Goal: Information Seeking & Learning: Check status

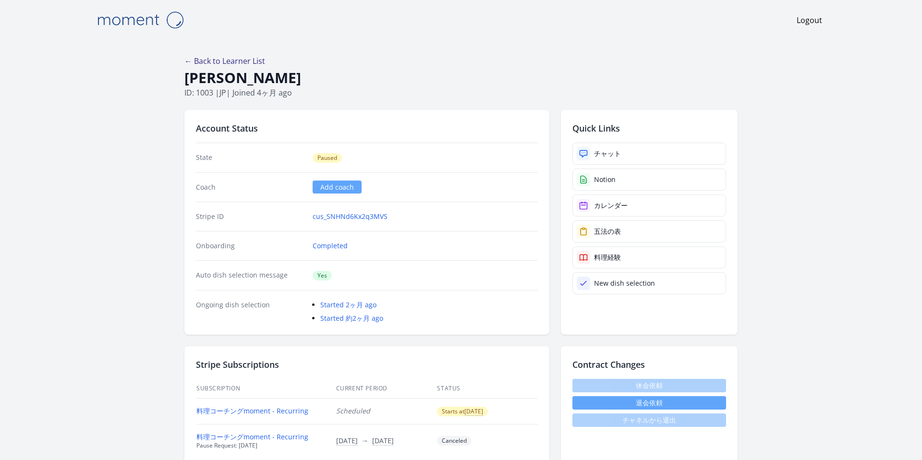
click at [232, 65] on link "← Back to Learner List" at bounding box center [224, 61] width 81 height 11
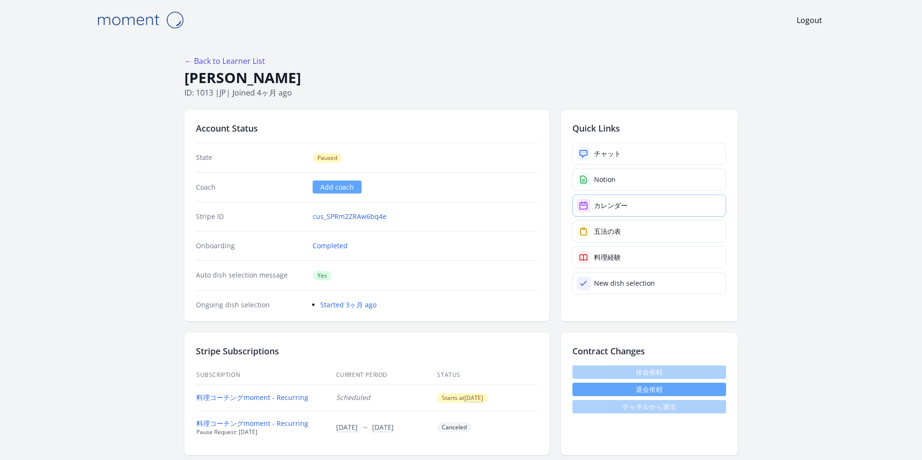
click at [614, 213] on link "カレンダー" at bounding box center [650, 206] width 154 height 22
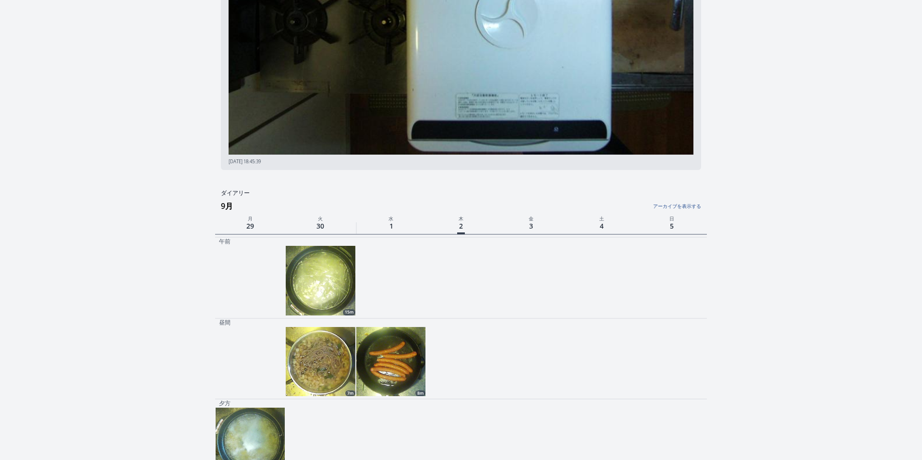
scroll to position [151, 0]
click at [378, 358] on img at bounding box center [390, 362] width 69 height 69
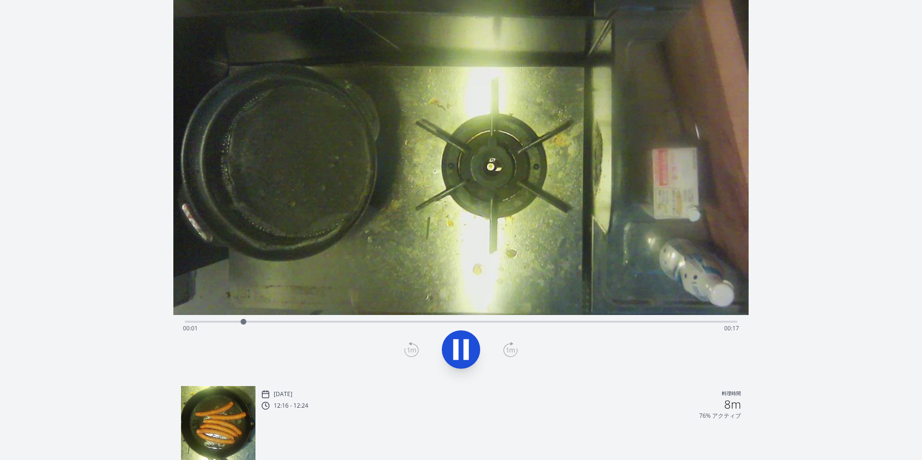
scroll to position [26, 0]
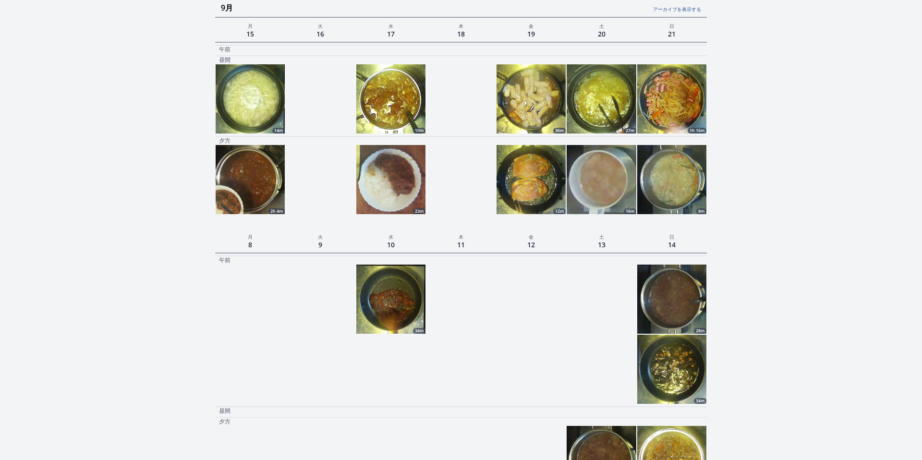
scroll to position [879, 0]
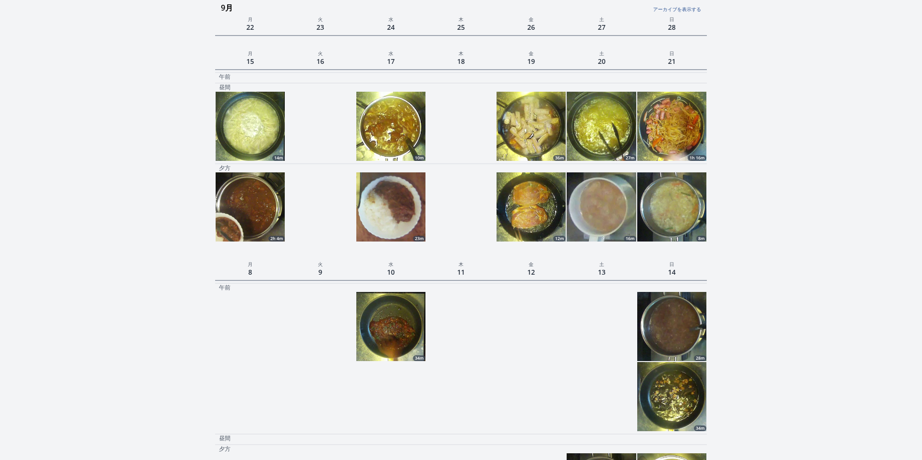
click at [399, 337] on img at bounding box center [390, 326] width 69 height 69
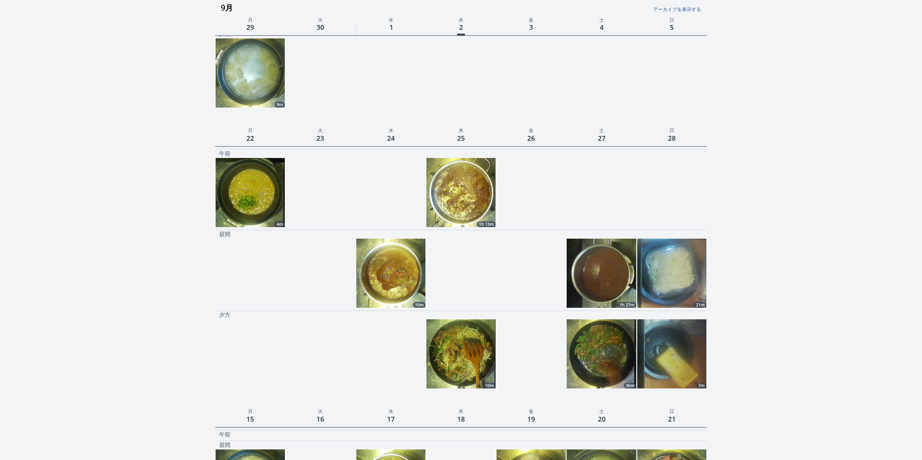
scroll to position [519, 0]
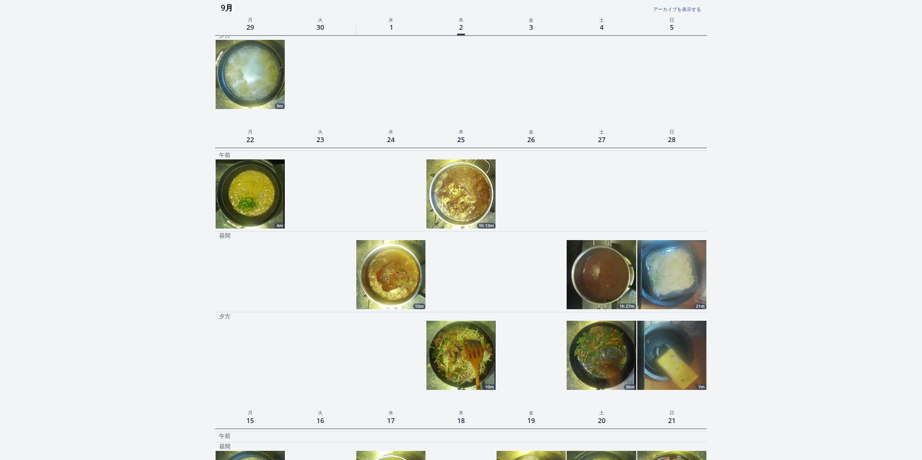
click at [443, 190] on img at bounding box center [461, 193] width 69 height 69
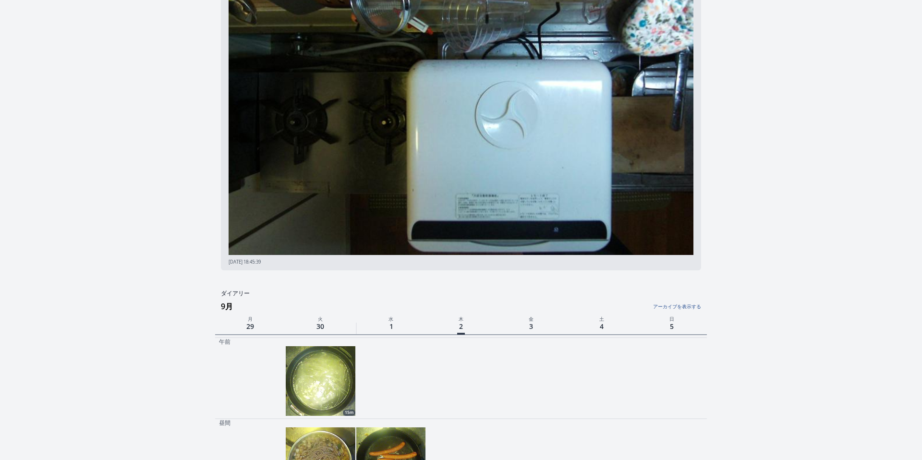
scroll to position [50, 0]
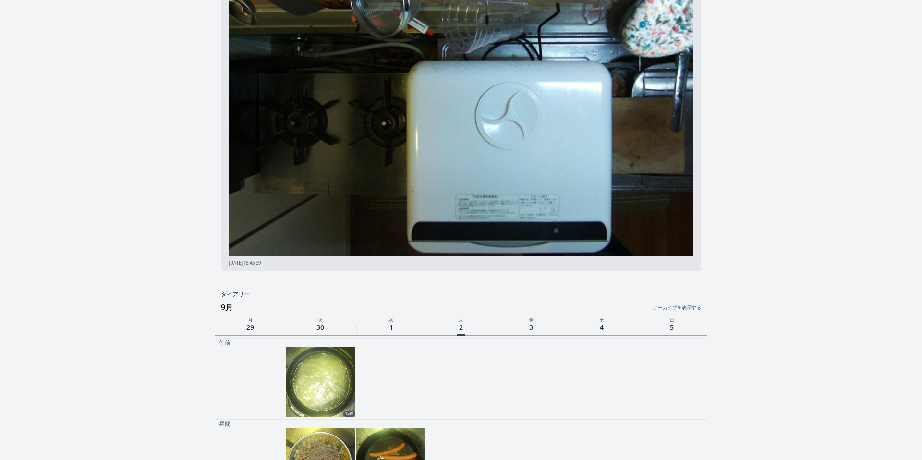
click at [318, 388] on img at bounding box center [320, 381] width 69 height 69
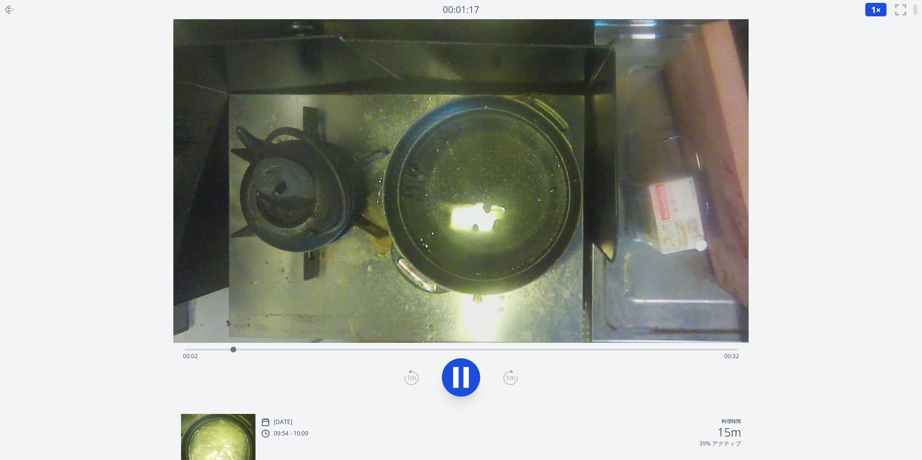
scroll to position [50, 0]
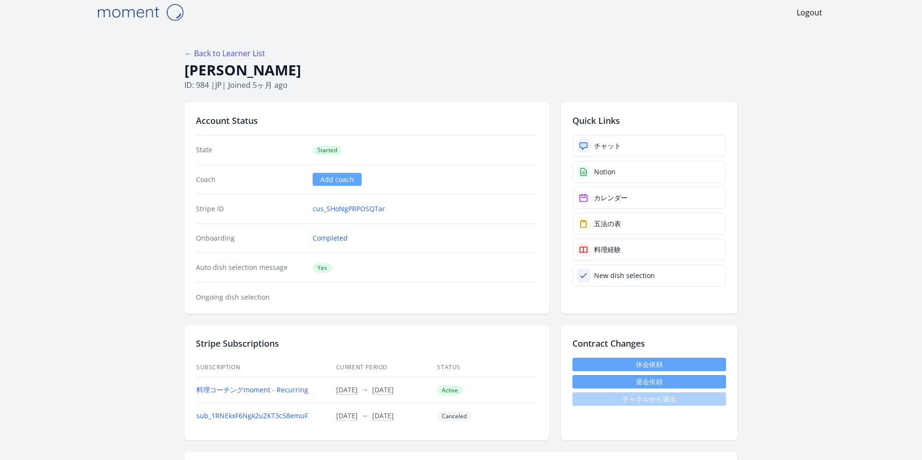
scroll to position [3, 0]
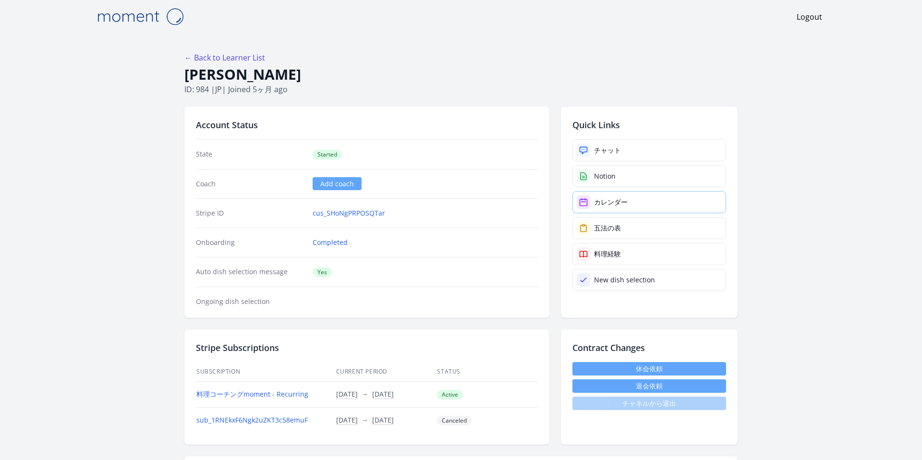
click at [620, 201] on div "カレンダー" at bounding box center [611, 202] width 34 height 10
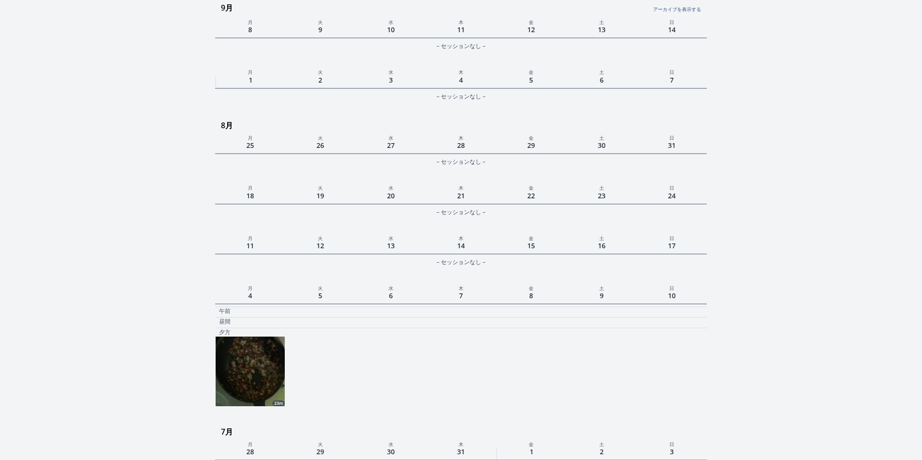
scroll to position [532, 0]
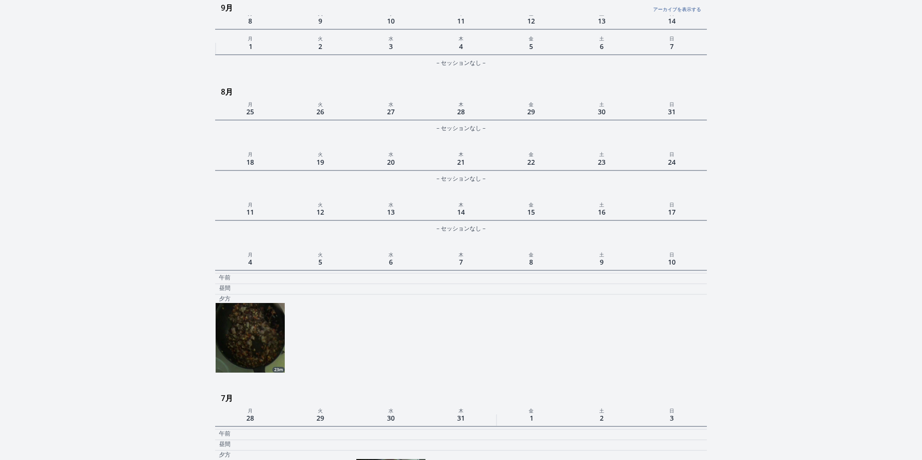
click at [246, 352] on img at bounding box center [250, 337] width 69 height 69
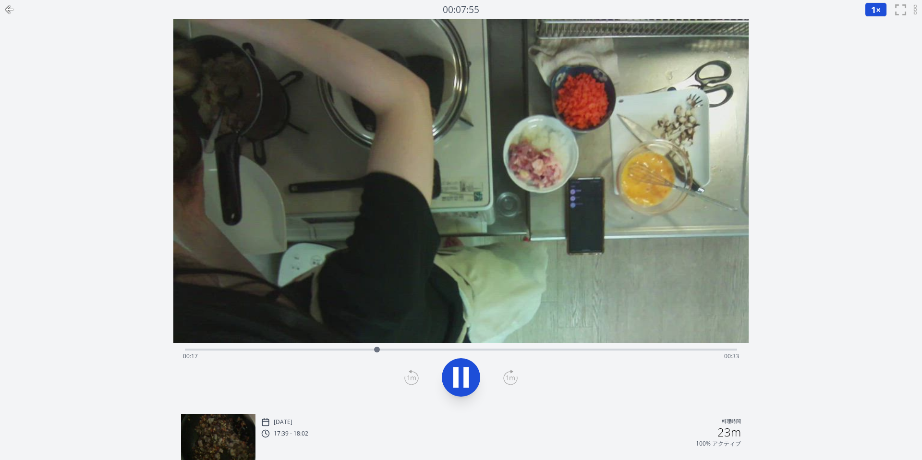
click at [457, 387] on icon at bounding box center [456, 377] width 5 height 21
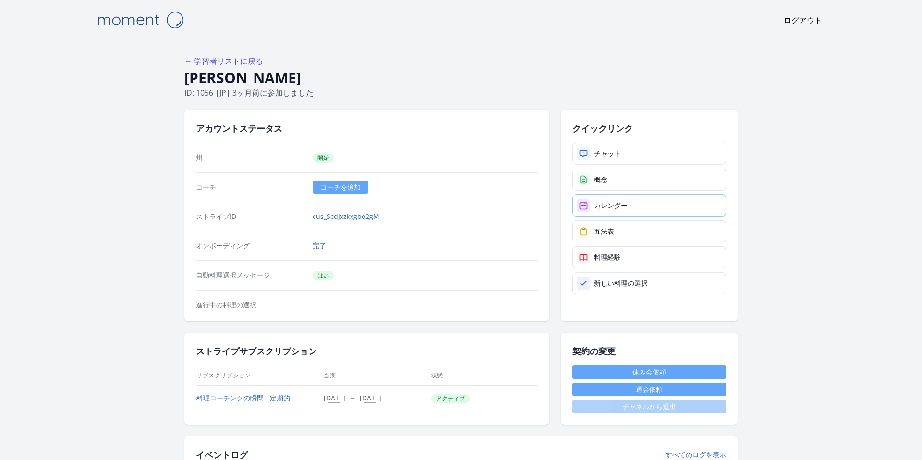
click at [607, 200] on link "カレンダー" at bounding box center [650, 206] width 154 height 22
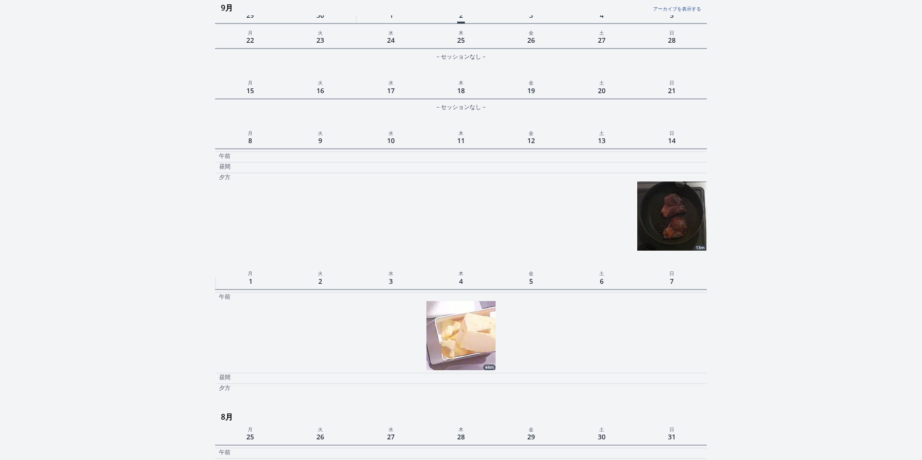
scroll to position [182, 0]
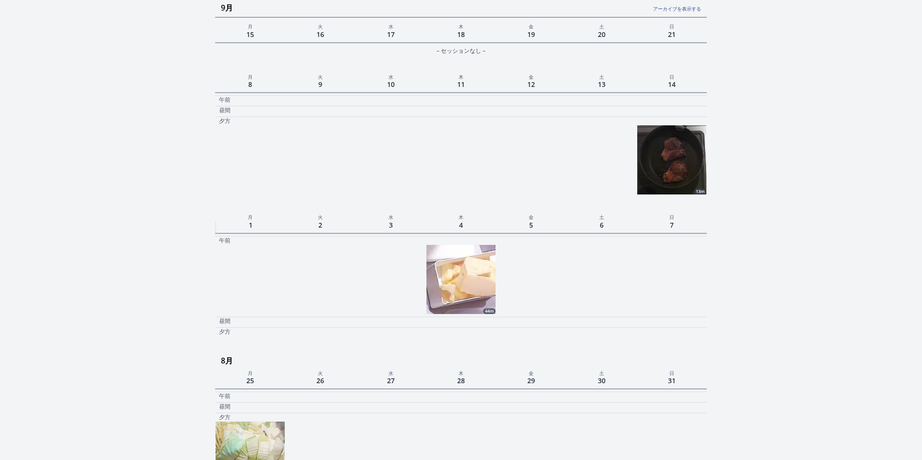
click at [679, 147] on img at bounding box center [672, 159] width 69 height 69
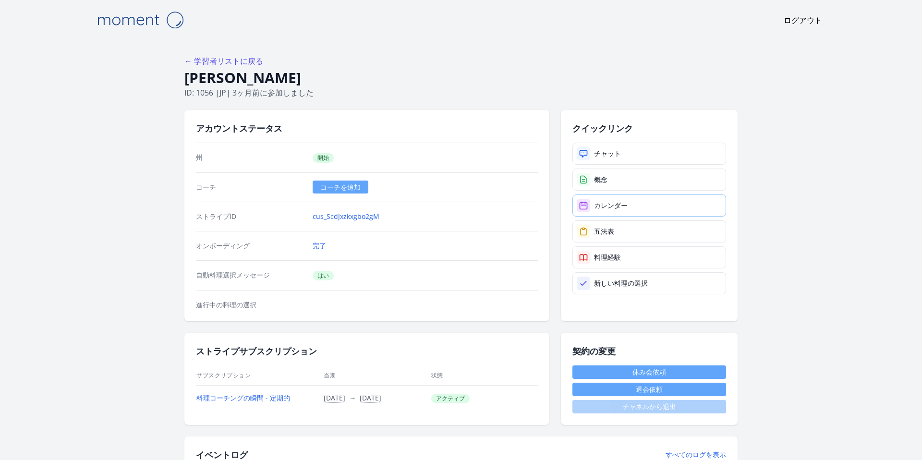
click at [617, 196] on link "カレンダー" at bounding box center [650, 206] width 154 height 22
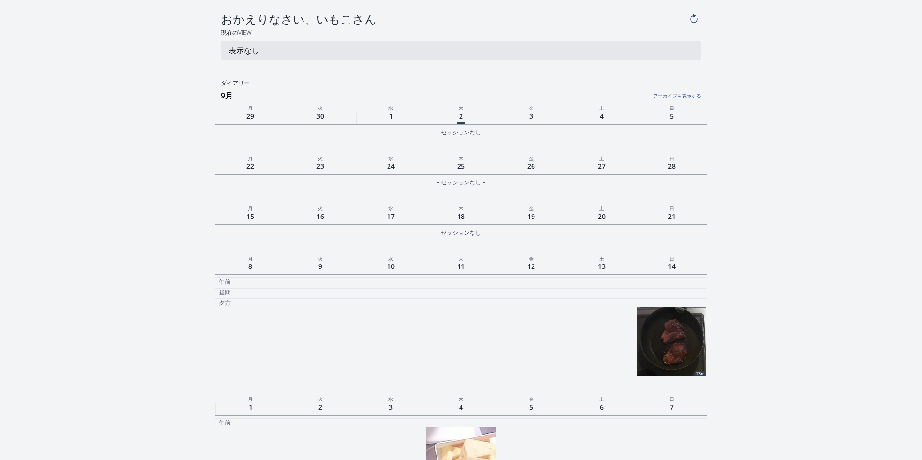
click at [690, 321] on img at bounding box center [672, 341] width 69 height 69
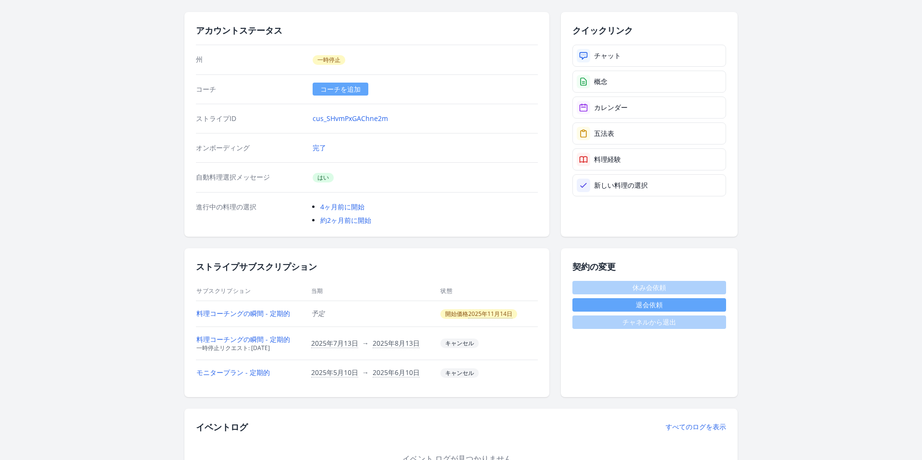
scroll to position [47, 0]
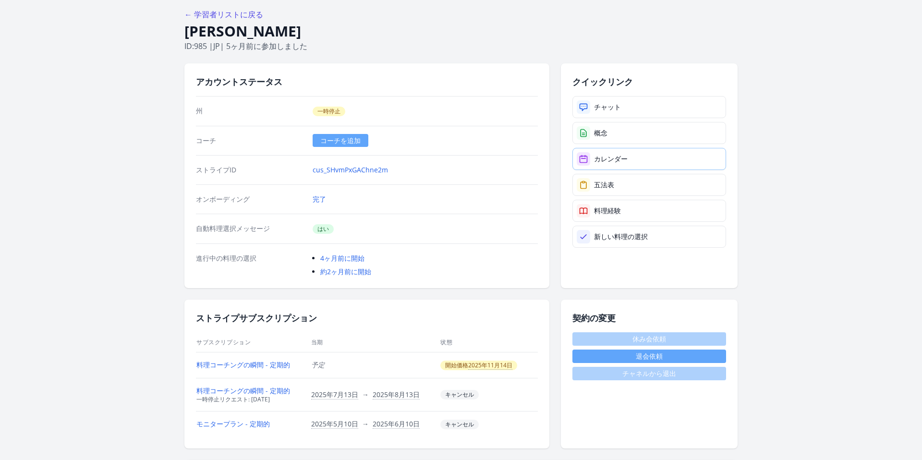
click at [597, 162] on font "カレンダー" at bounding box center [611, 158] width 34 height 9
click at [600, 158] on font "カレンダー" at bounding box center [611, 158] width 34 height 9
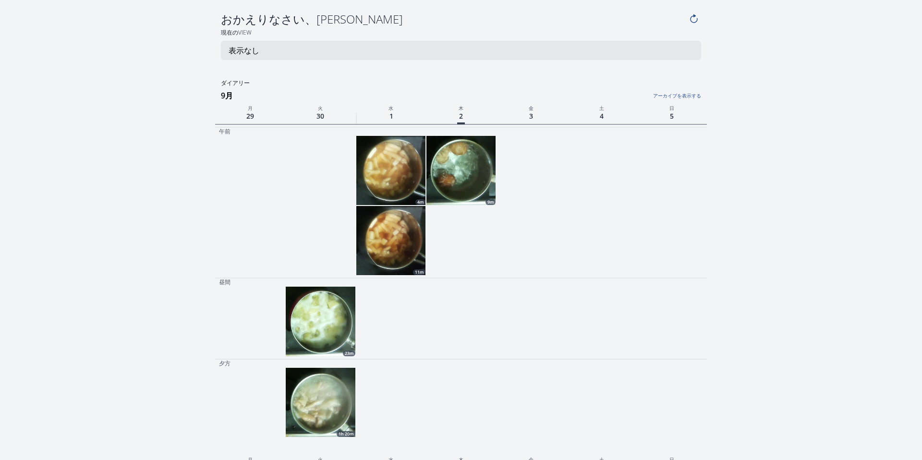
click at [439, 175] on img at bounding box center [461, 170] width 69 height 69
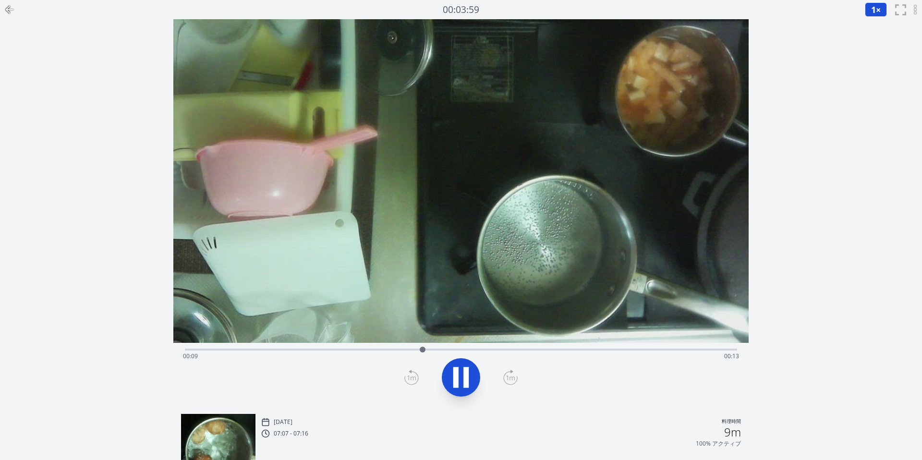
click at [645, 351] on div "Time elapsed: 00:09 Time remaining: 00:13" at bounding box center [461, 356] width 556 height 15
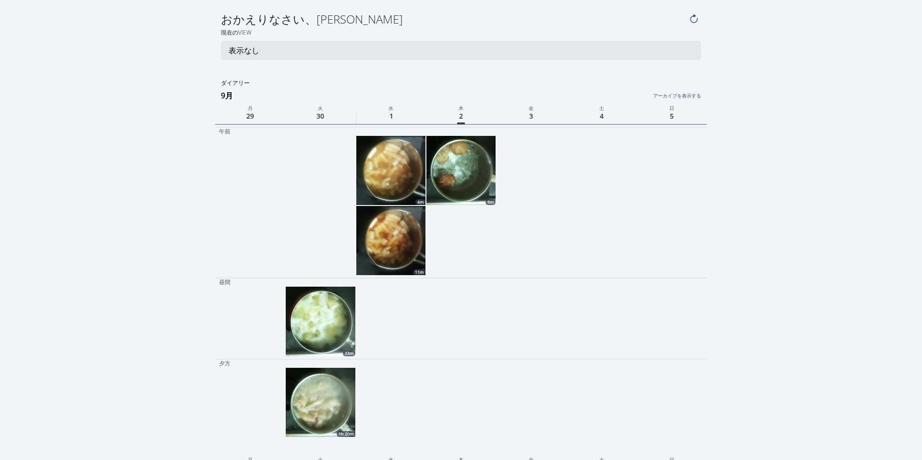
click at [295, 319] on img at bounding box center [320, 321] width 69 height 69
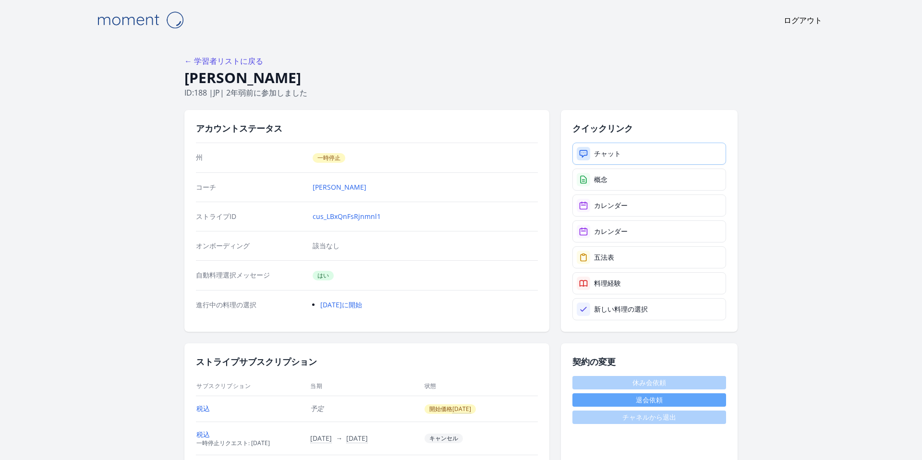
click at [605, 158] on font "チャット" at bounding box center [607, 153] width 27 height 9
click at [589, 212] on link "カレンダー" at bounding box center [650, 206] width 154 height 22
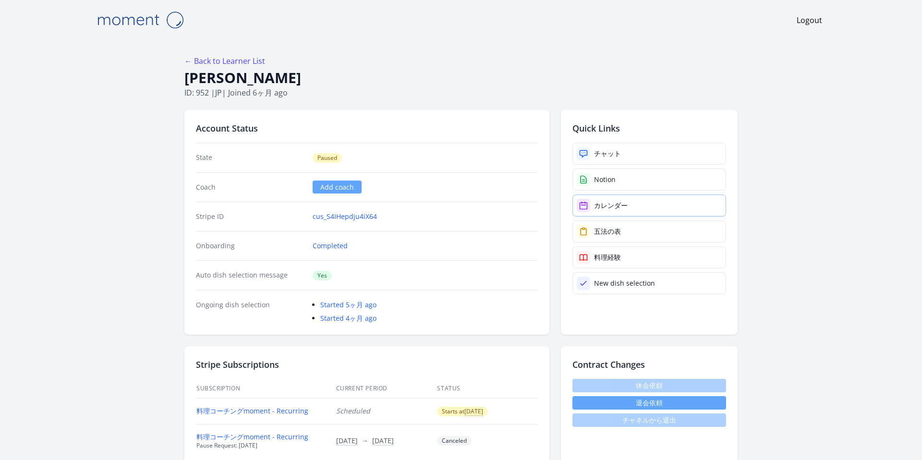
click at [612, 202] on div "カレンダー" at bounding box center [611, 206] width 34 height 10
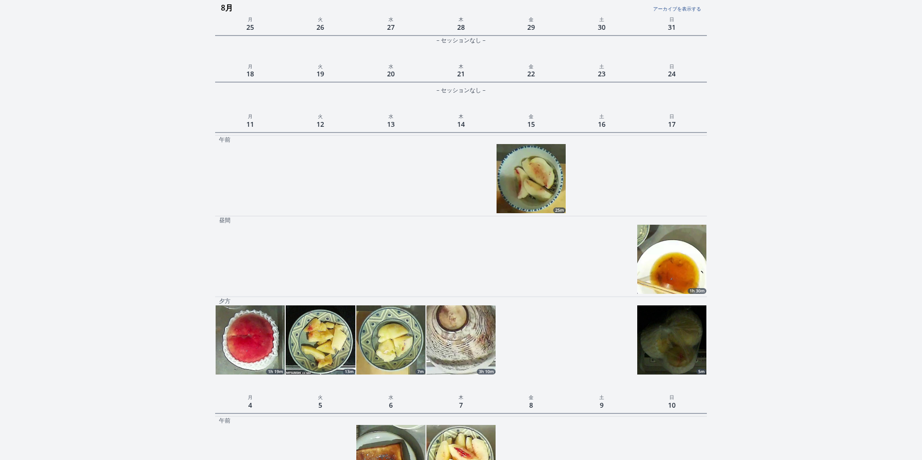
scroll to position [245, 0]
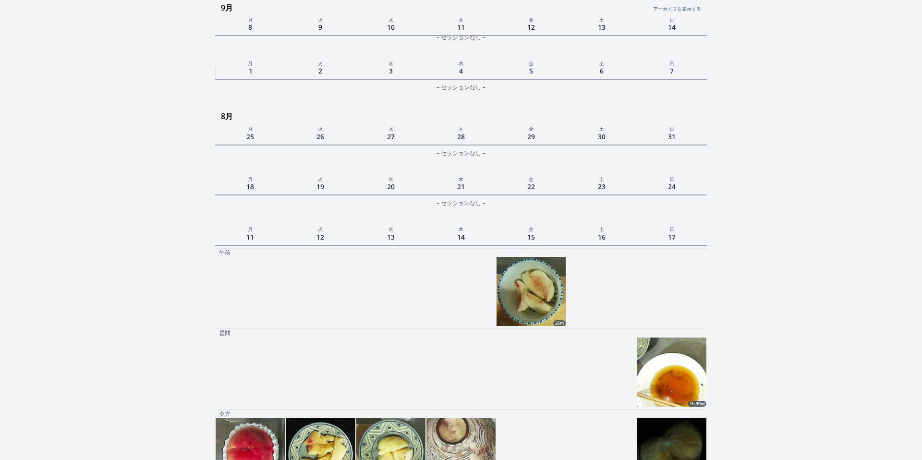
click at [515, 289] on img at bounding box center [531, 291] width 69 height 69
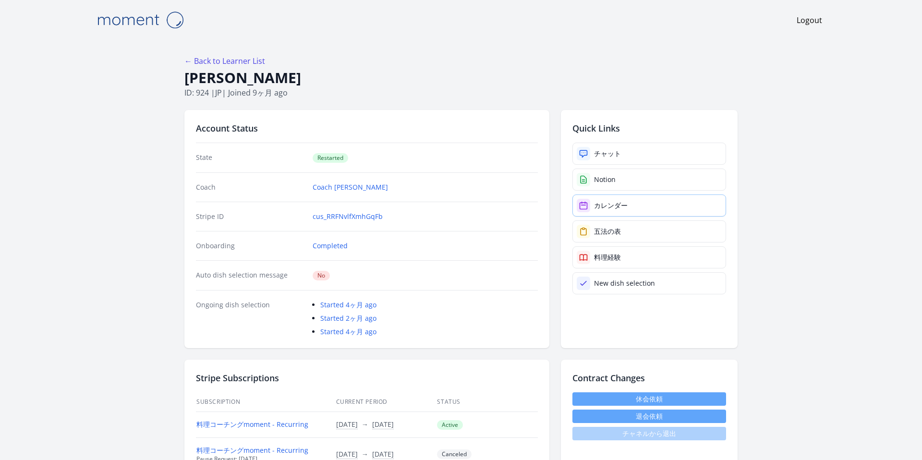
click at [613, 207] on div "カレンダー" at bounding box center [611, 206] width 34 height 10
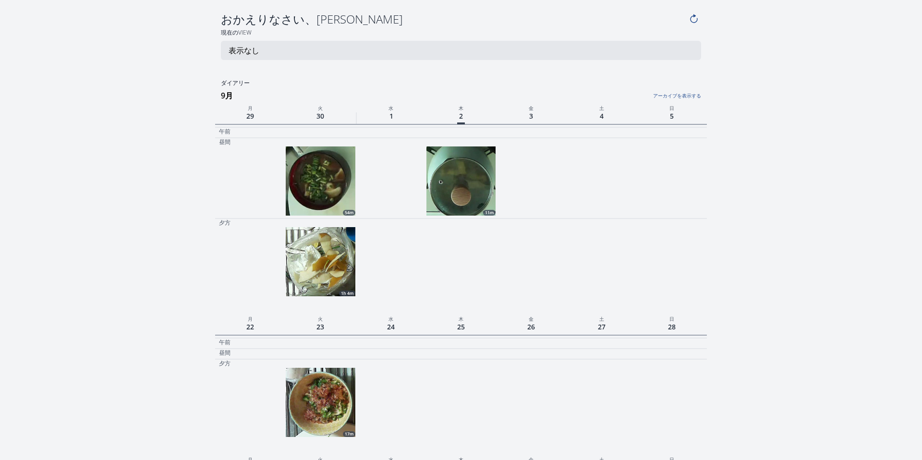
click at [313, 210] on img at bounding box center [320, 181] width 69 height 69
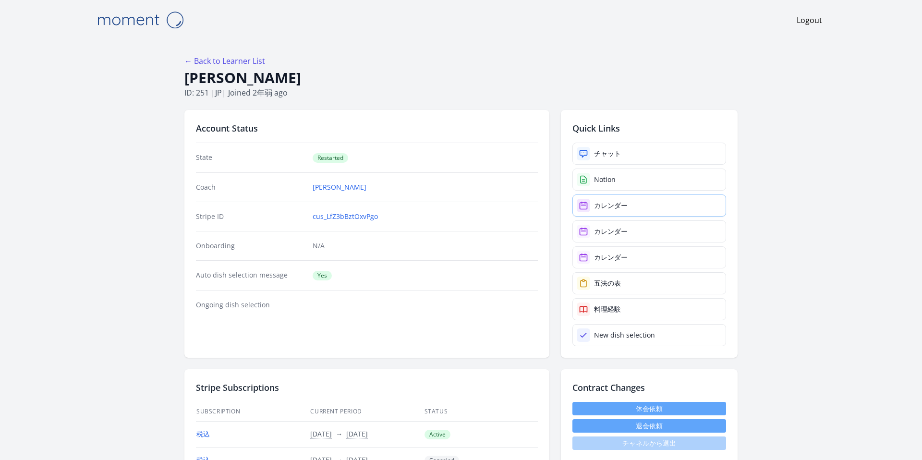
click at [601, 209] on div "カレンダー" at bounding box center [611, 206] width 34 height 10
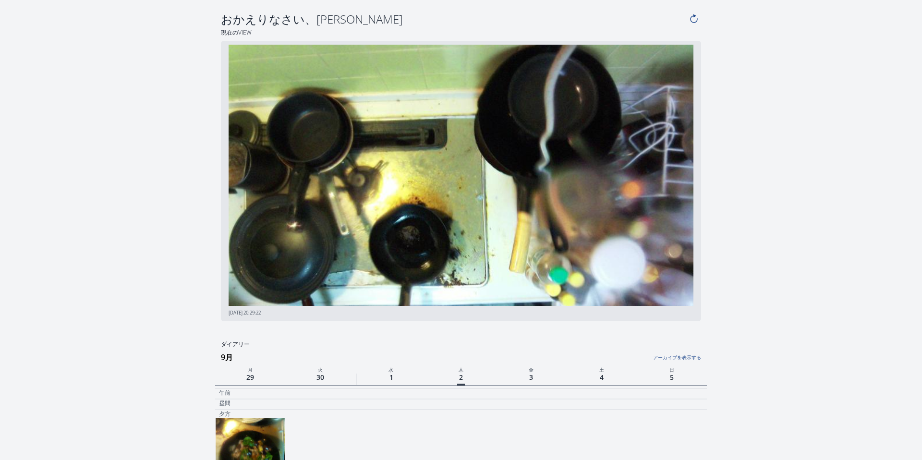
click at [240, 199] on img at bounding box center [461, 176] width 465 height 262
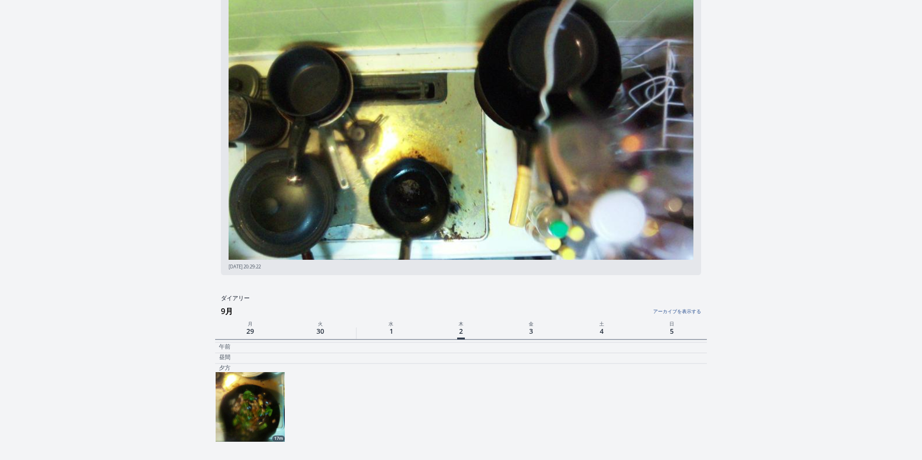
click at [240, 389] on img at bounding box center [250, 406] width 69 height 69
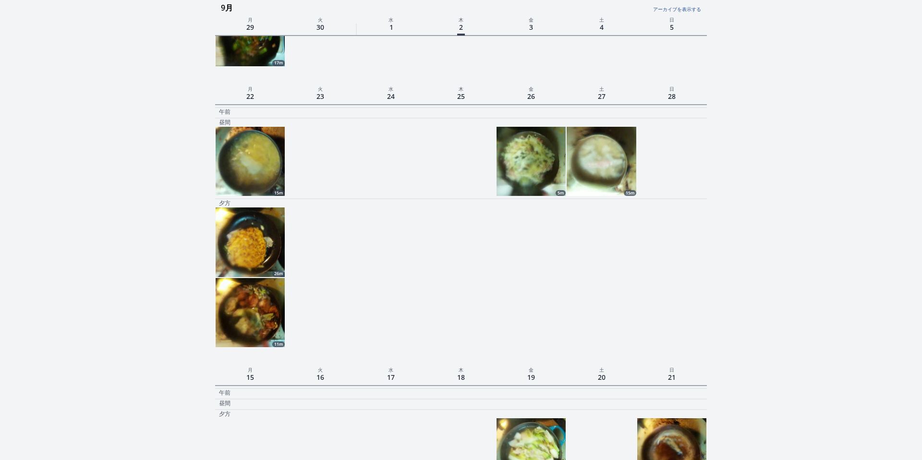
click at [233, 134] on img at bounding box center [250, 161] width 69 height 69
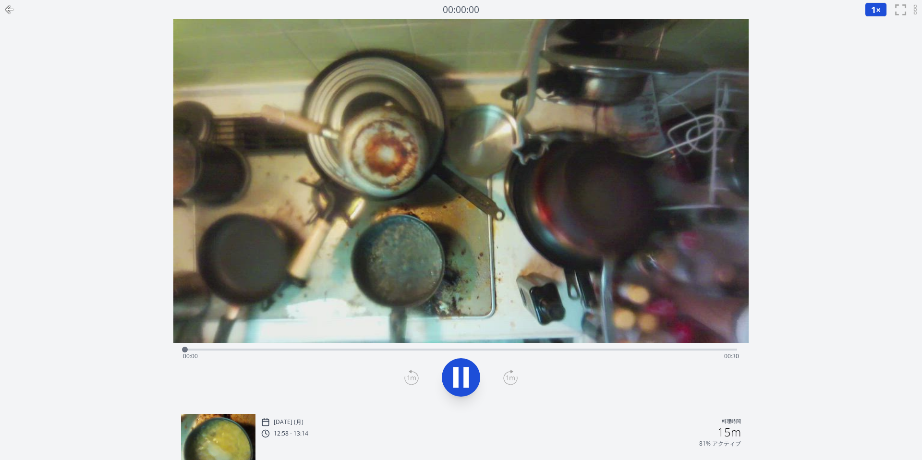
scroll to position [422, 0]
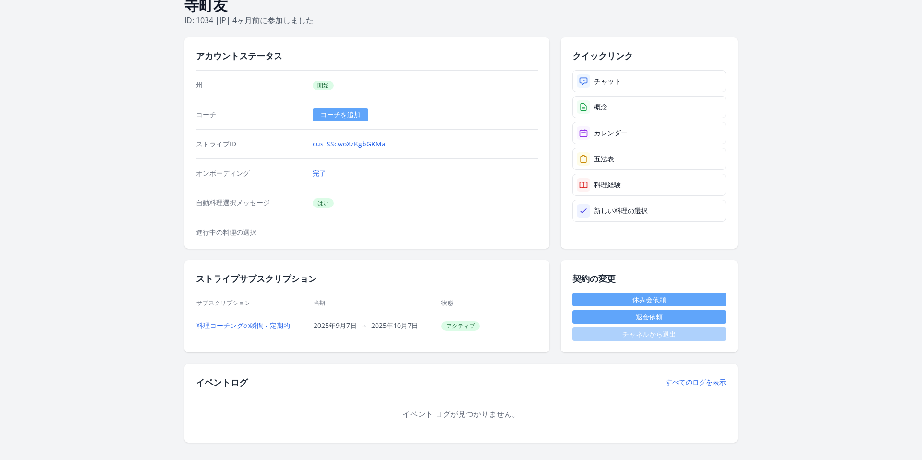
scroll to position [72, 0]
click at [617, 136] on font "カレンダー" at bounding box center [611, 133] width 34 height 9
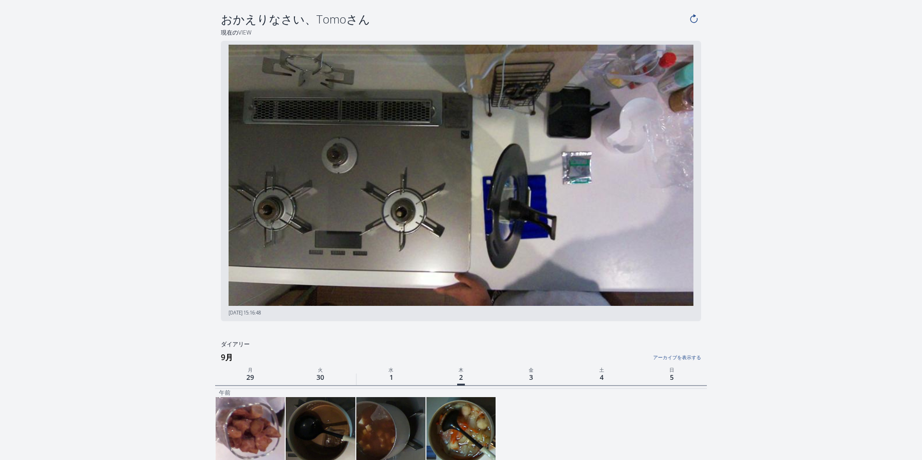
scroll to position [102, 0]
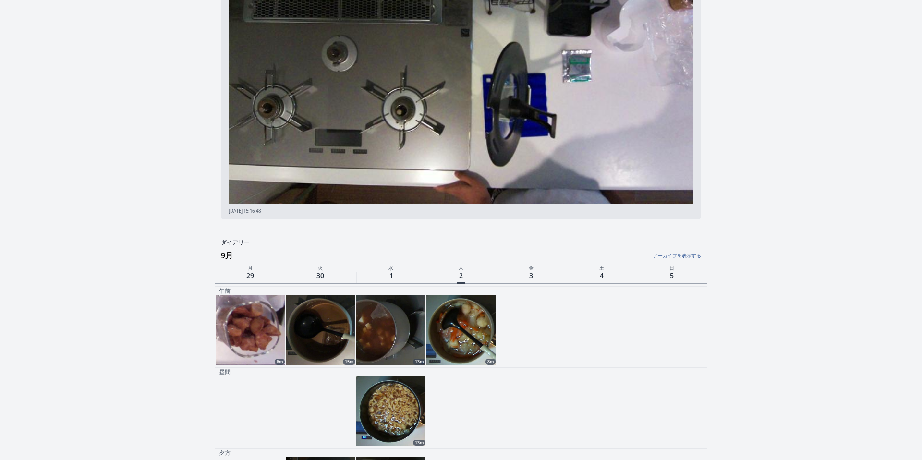
click at [491, 332] on img at bounding box center [461, 329] width 69 height 69
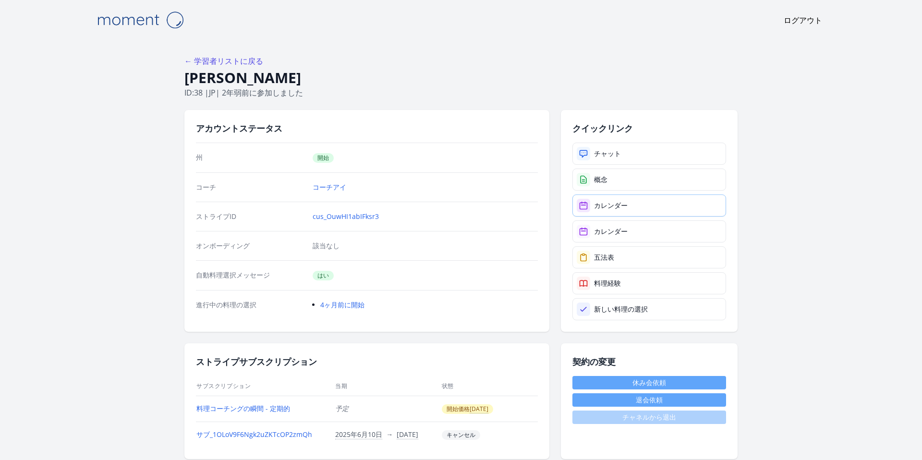
click at [625, 200] on link "カレンダー" at bounding box center [650, 206] width 154 height 22
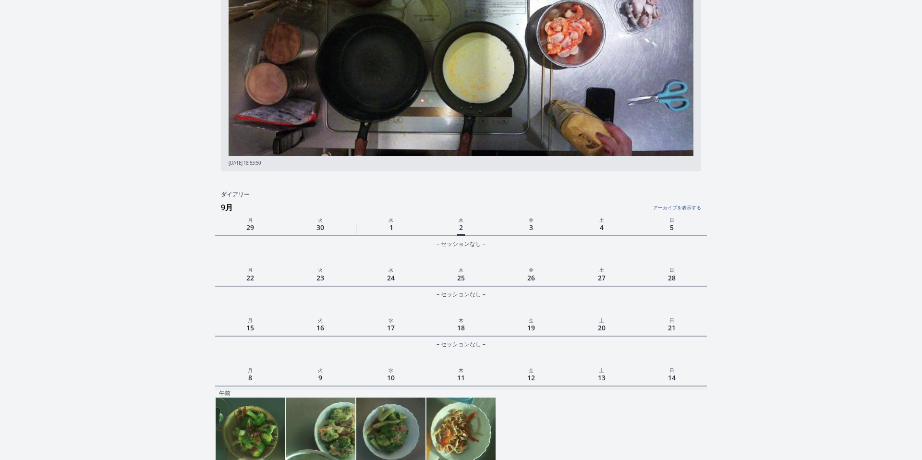
scroll to position [154, 0]
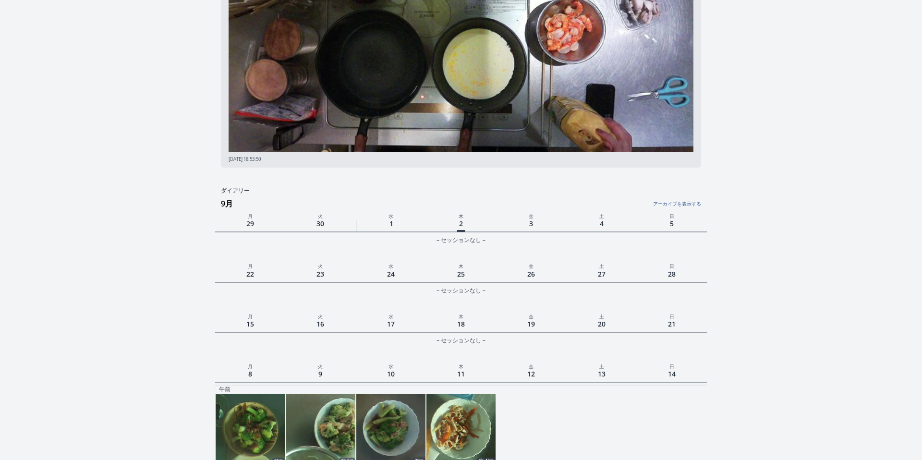
click at [463, 419] on img at bounding box center [461, 428] width 69 height 69
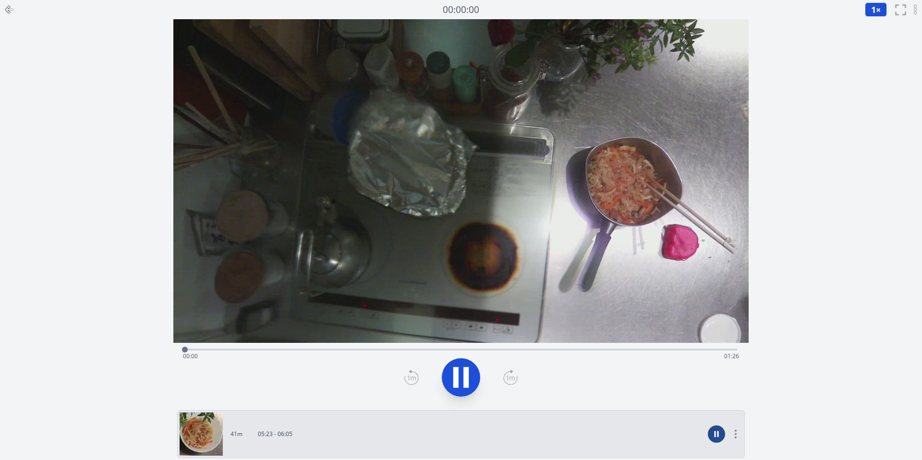
scroll to position [154, 0]
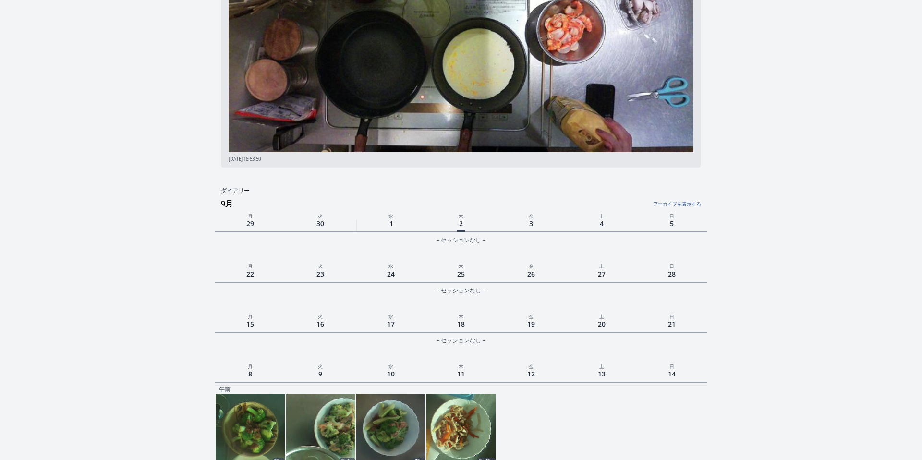
click at [384, 412] on img at bounding box center [390, 428] width 69 height 69
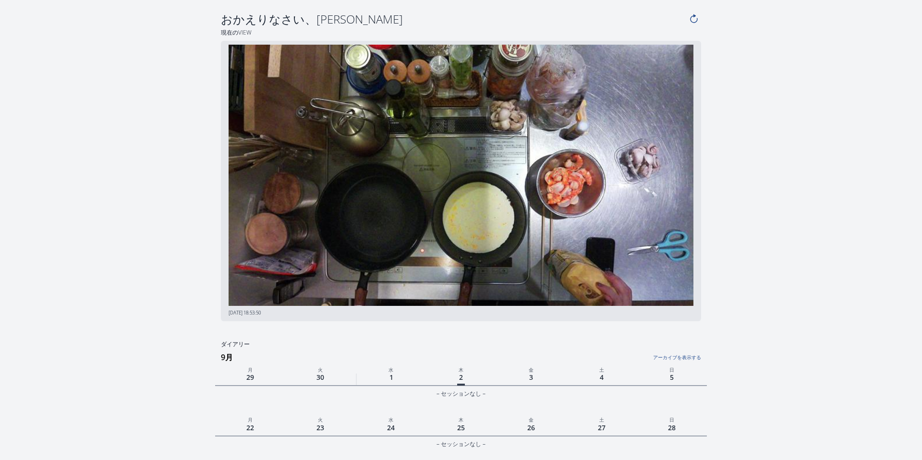
scroll to position [154, 0]
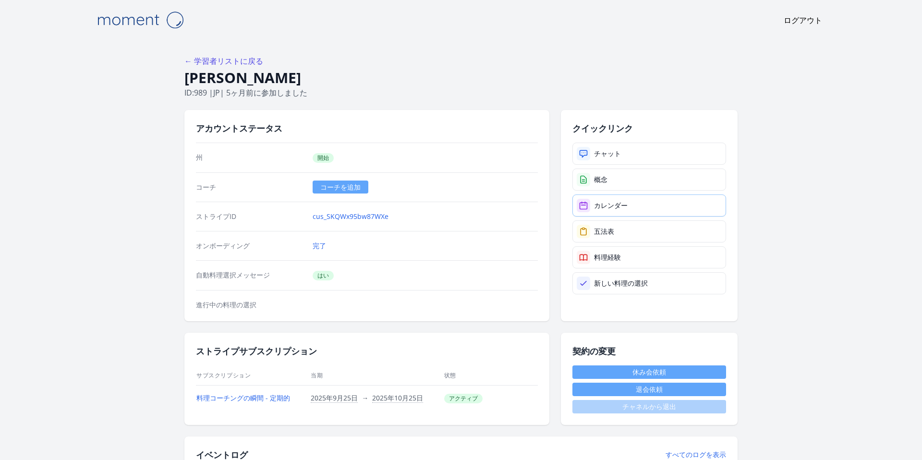
click at [599, 209] on font "カレンダー" at bounding box center [611, 205] width 34 height 9
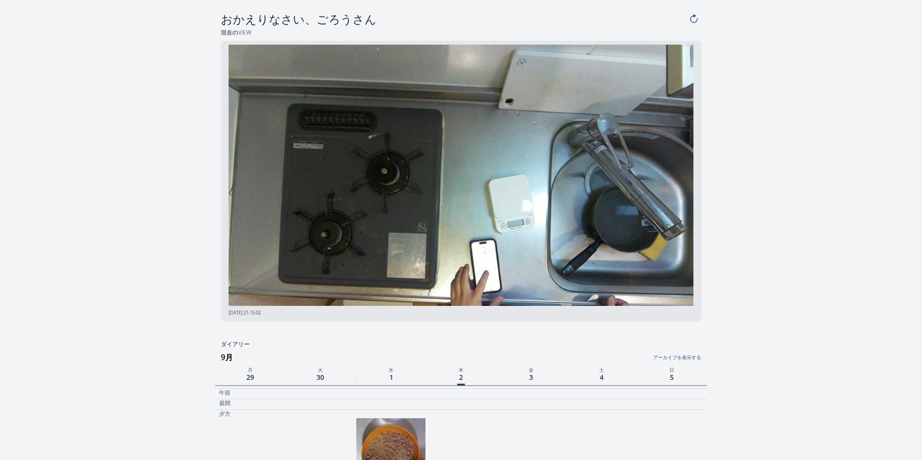
click at [377, 241] on img at bounding box center [461, 176] width 465 height 262
click at [405, 446] on img at bounding box center [390, 452] width 69 height 69
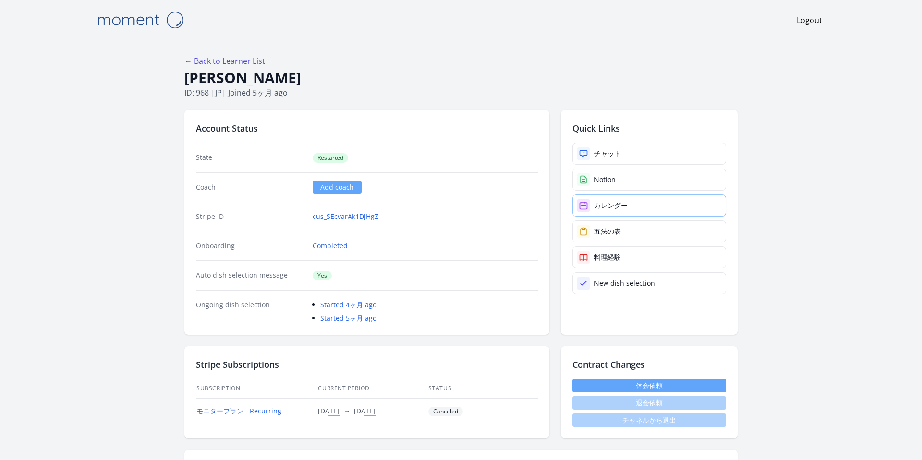
click at [594, 197] on link "カレンダー" at bounding box center [650, 206] width 154 height 22
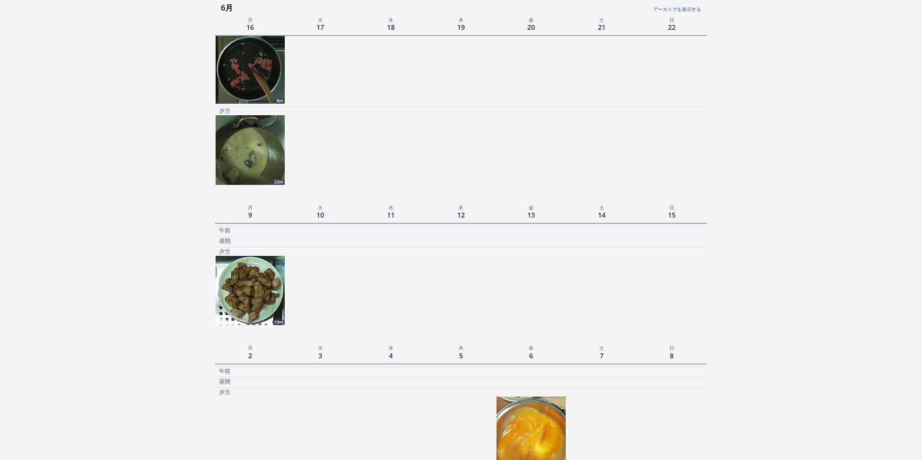
scroll to position [1174, 0]
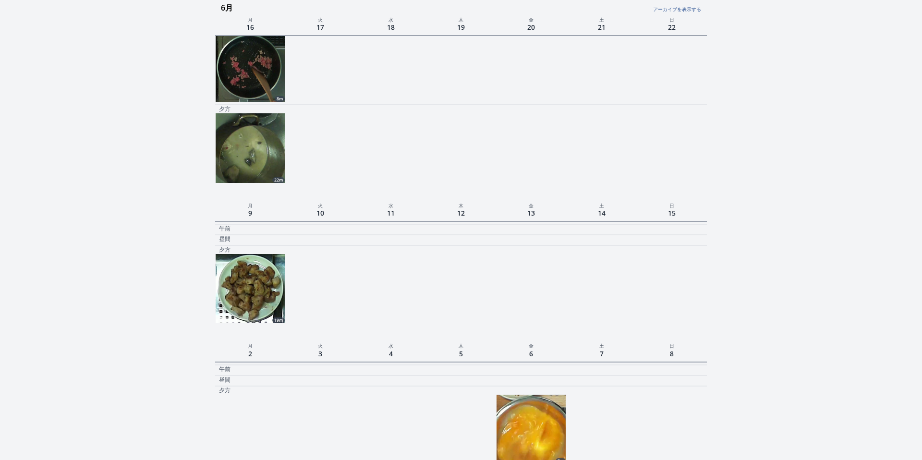
click at [263, 100] on img at bounding box center [250, 67] width 69 height 69
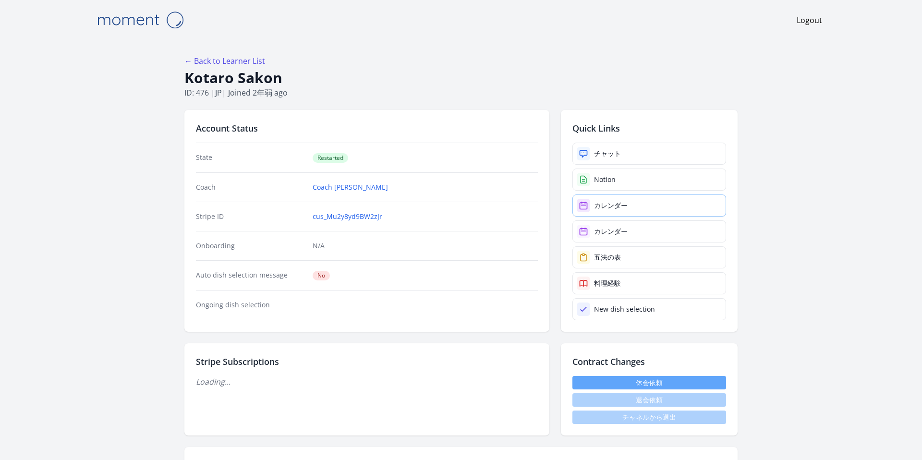
click at [602, 201] on div "カレンダー" at bounding box center [611, 206] width 34 height 10
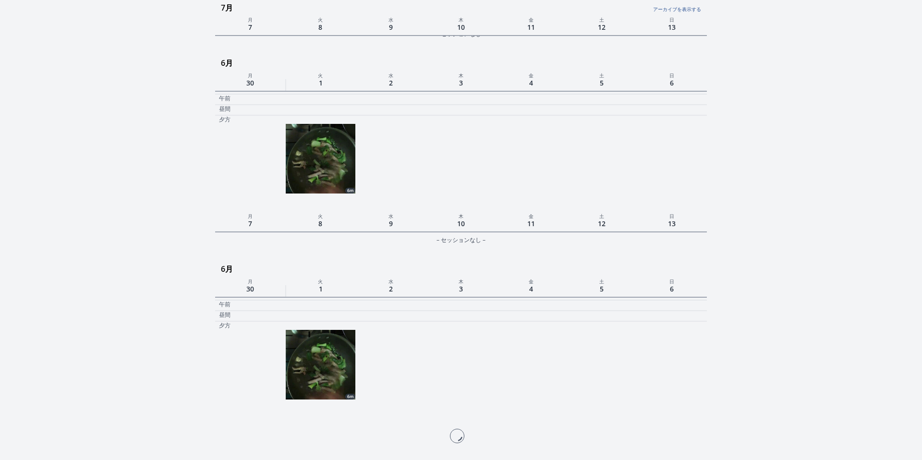
scroll to position [1008, 0]
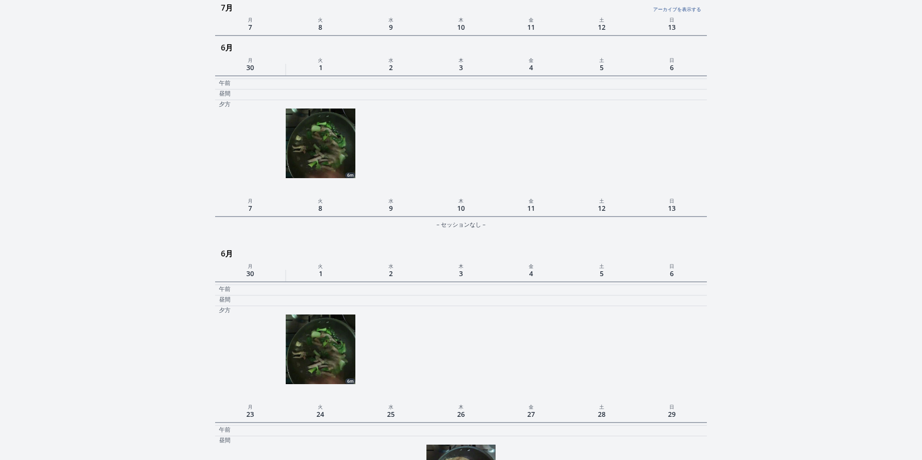
click at [350, 166] on img at bounding box center [320, 143] width 69 height 69
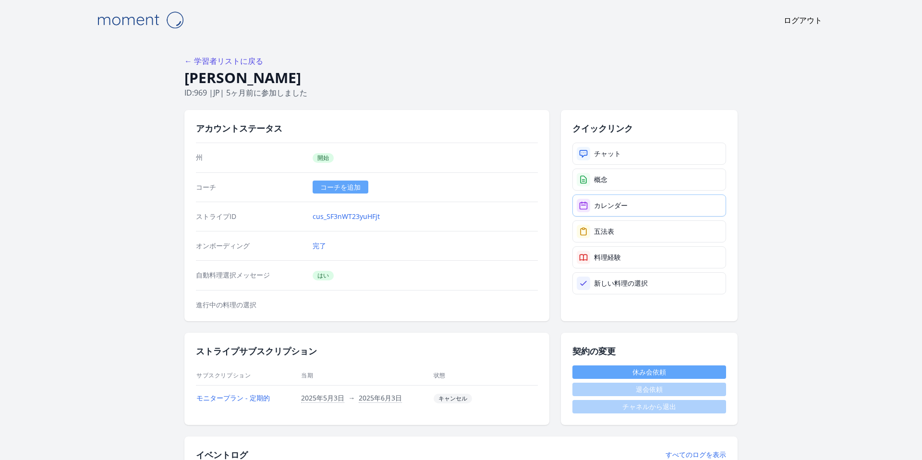
click at [624, 203] on font "カレンダー" at bounding box center [611, 205] width 34 height 9
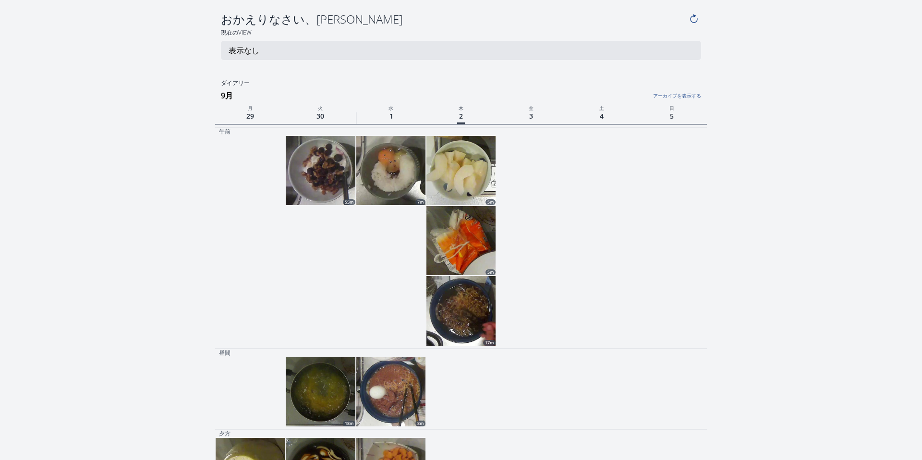
click at [485, 310] on img at bounding box center [461, 310] width 69 height 69
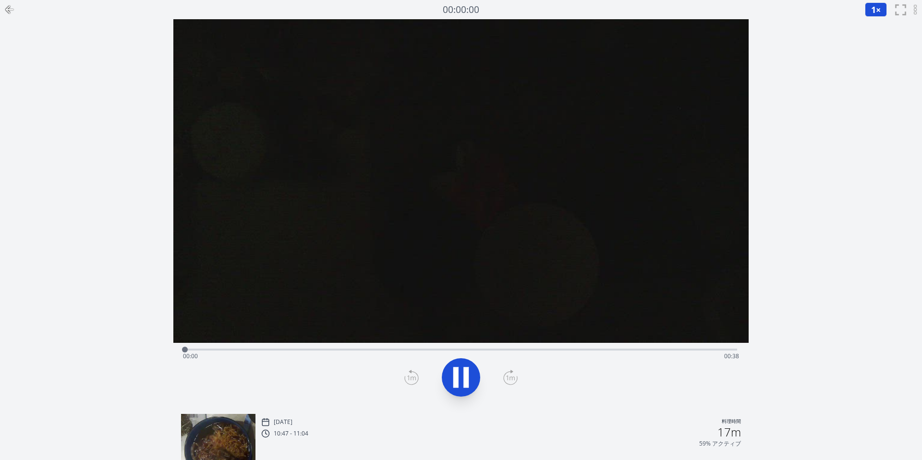
click at [328, 350] on div "Time elapsed: 00:00 Time remaining: 00:38" at bounding box center [461, 356] width 556 height 15
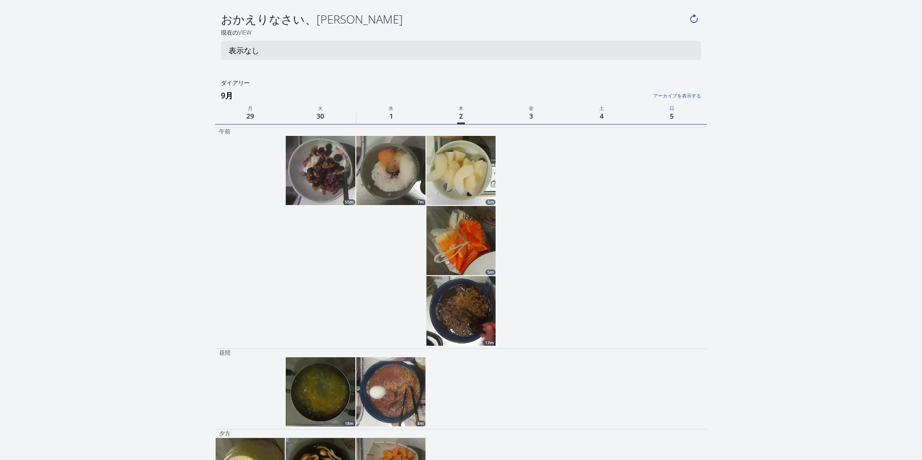
click at [331, 171] on img at bounding box center [320, 170] width 69 height 69
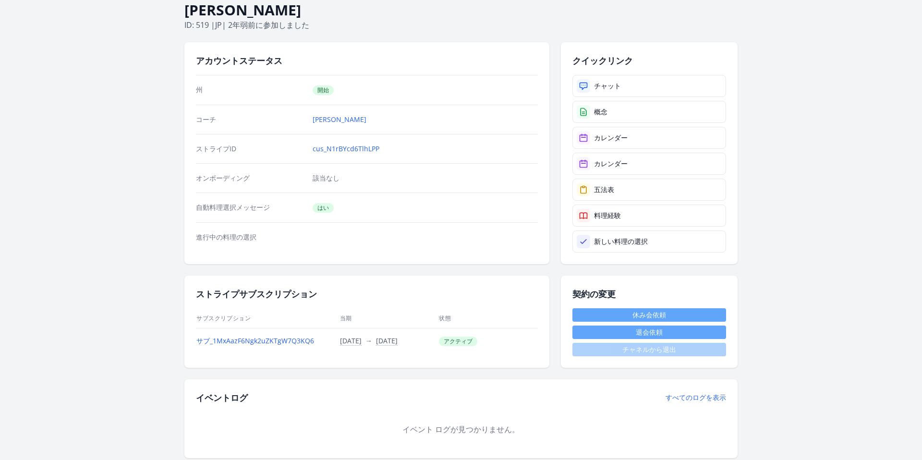
scroll to position [91, 0]
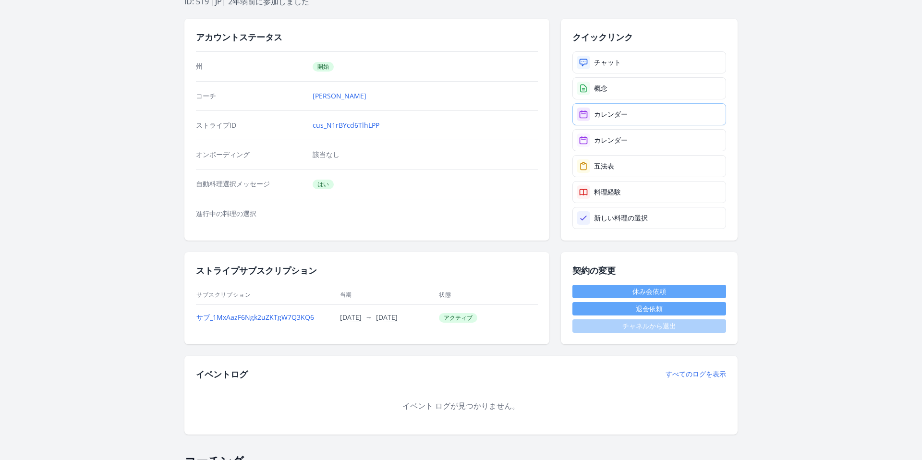
click at [590, 111] on div at bounding box center [583, 114] width 13 height 13
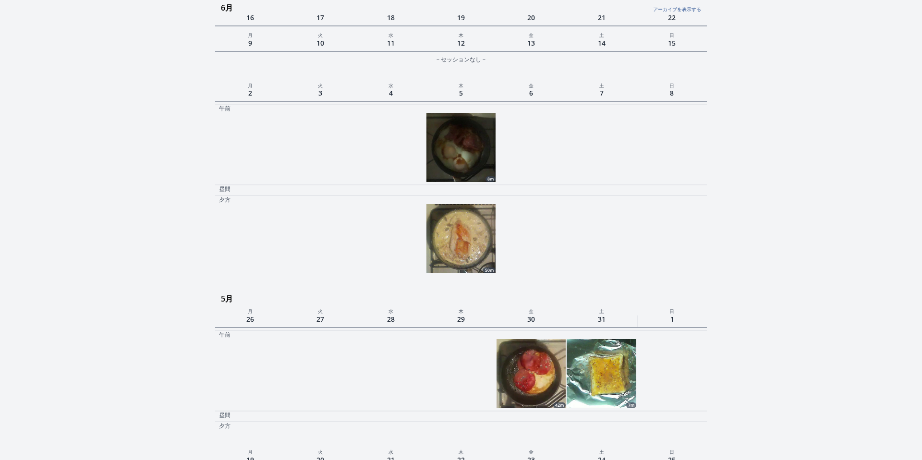
scroll to position [1185, 0]
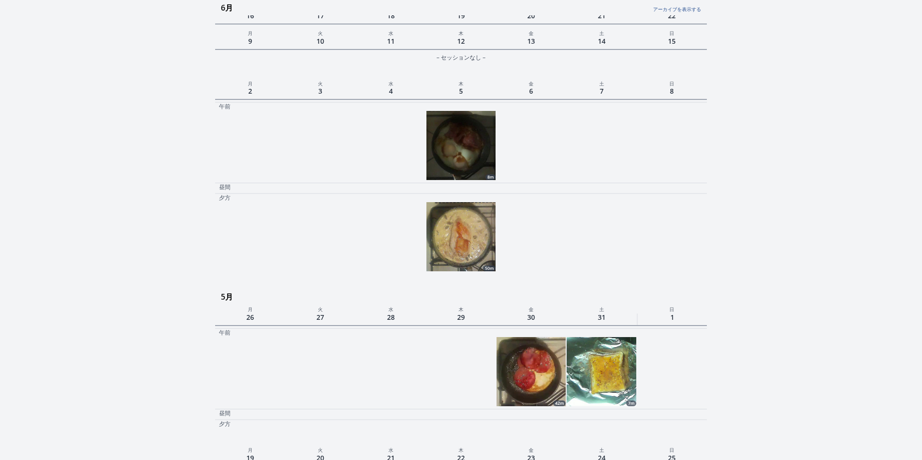
click at [472, 167] on img at bounding box center [461, 145] width 69 height 69
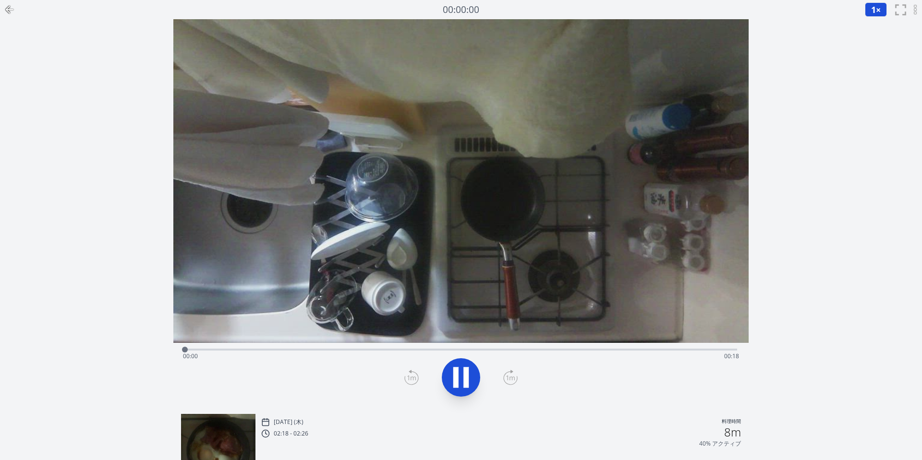
scroll to position [1185, 0]
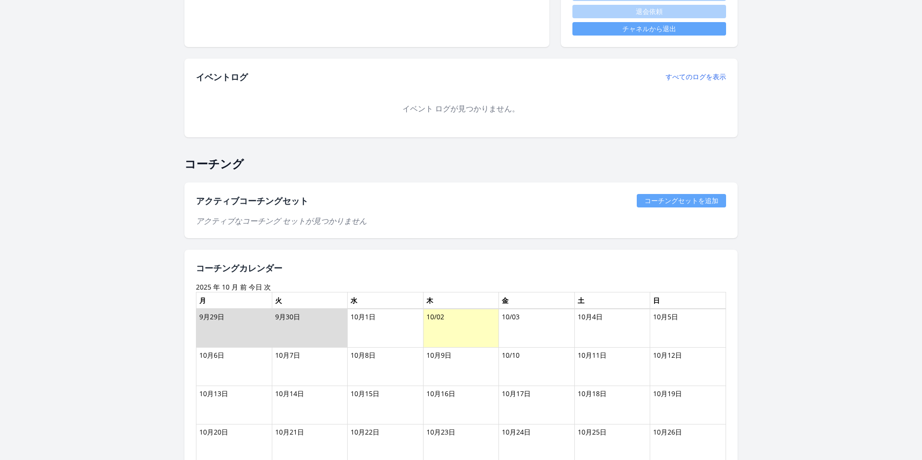
scroll to position [378, 0]
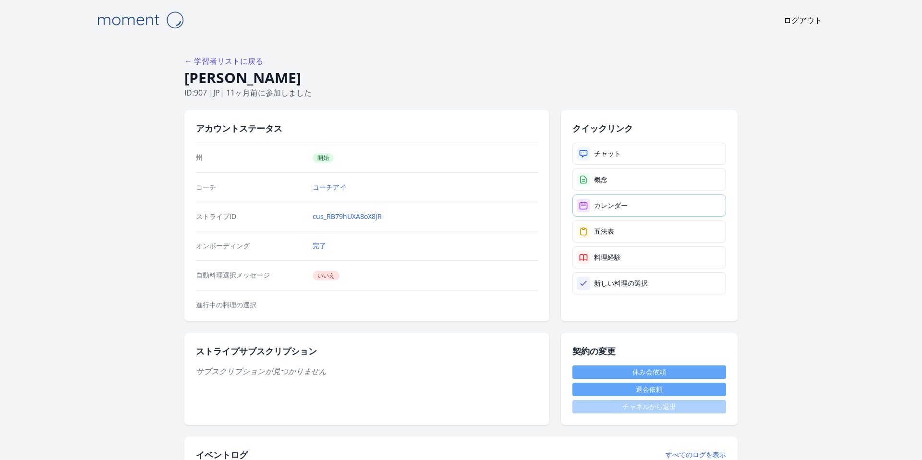
click at [610, 205] on font "カレンダー" at bounding box center [611, 205] width 34 height 9
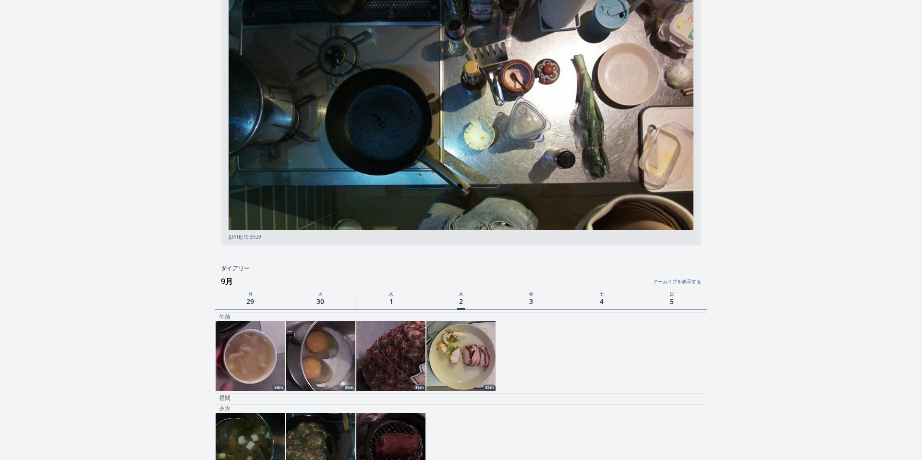
scroll to position [83, 0]
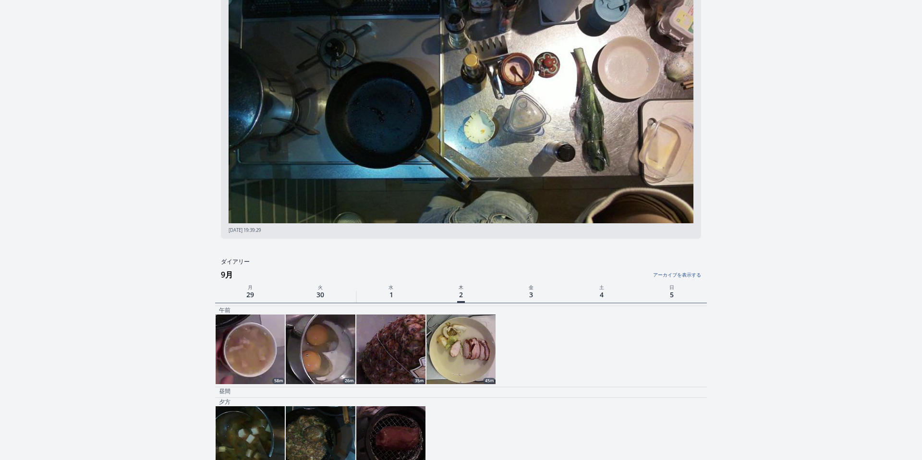
click at [441, 324] on img at bounding box center [461, 349] width 69 height 69
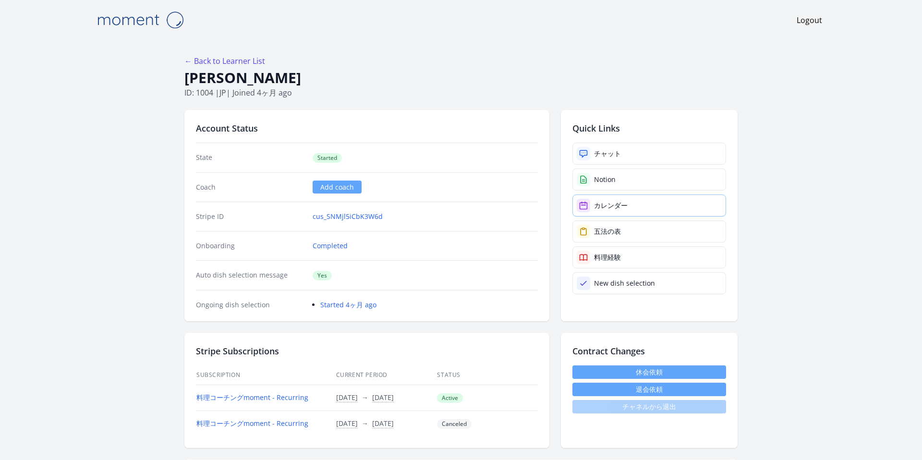
click at [607, 210] on div "カレンダー" at bounding box center [611, 206] width 34 height 10
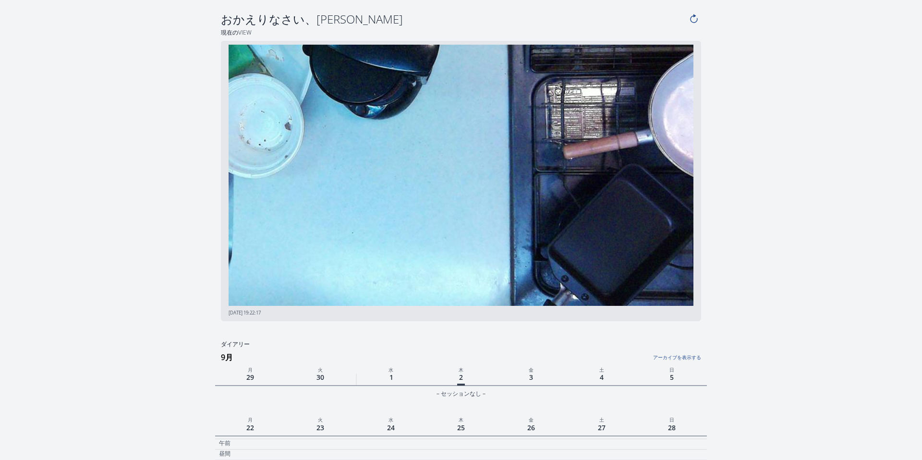
click at [635, 263] on img at bounding box center [461, 176] width 465 height 262
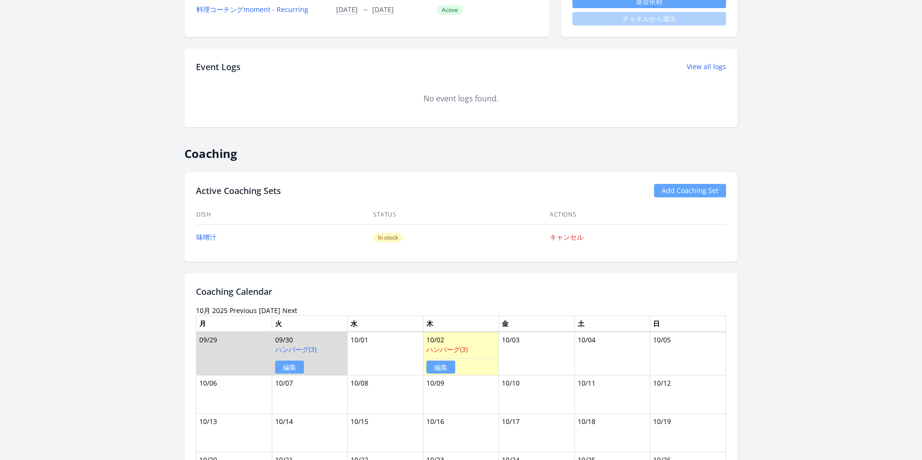
scroll to position [388, 0]
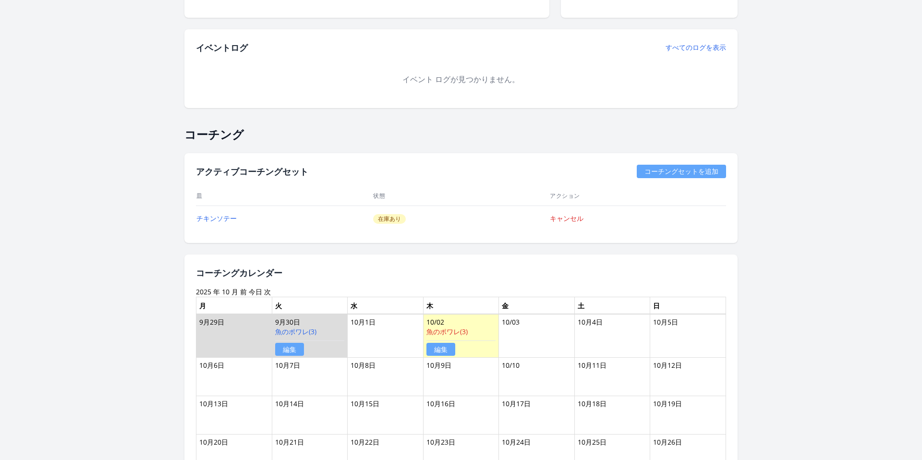
scroll to position [508, 0]
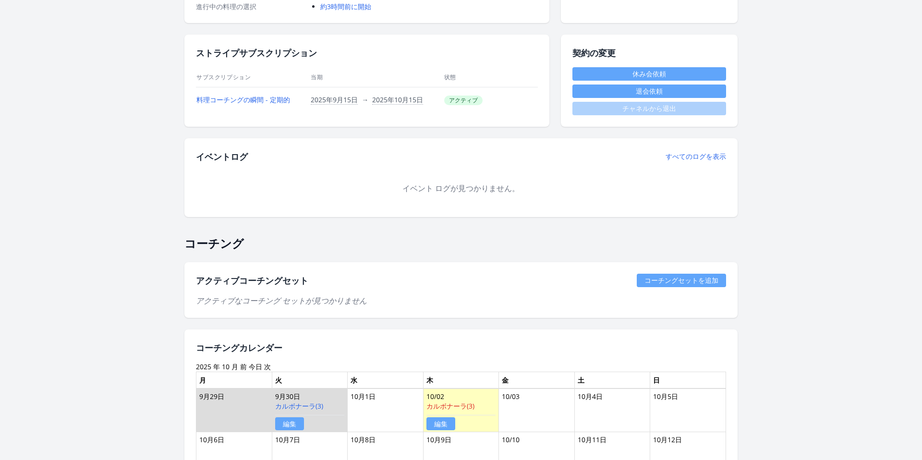
scroll to position [303, 0]
